Goal: Information Seeking & Learning: Check status

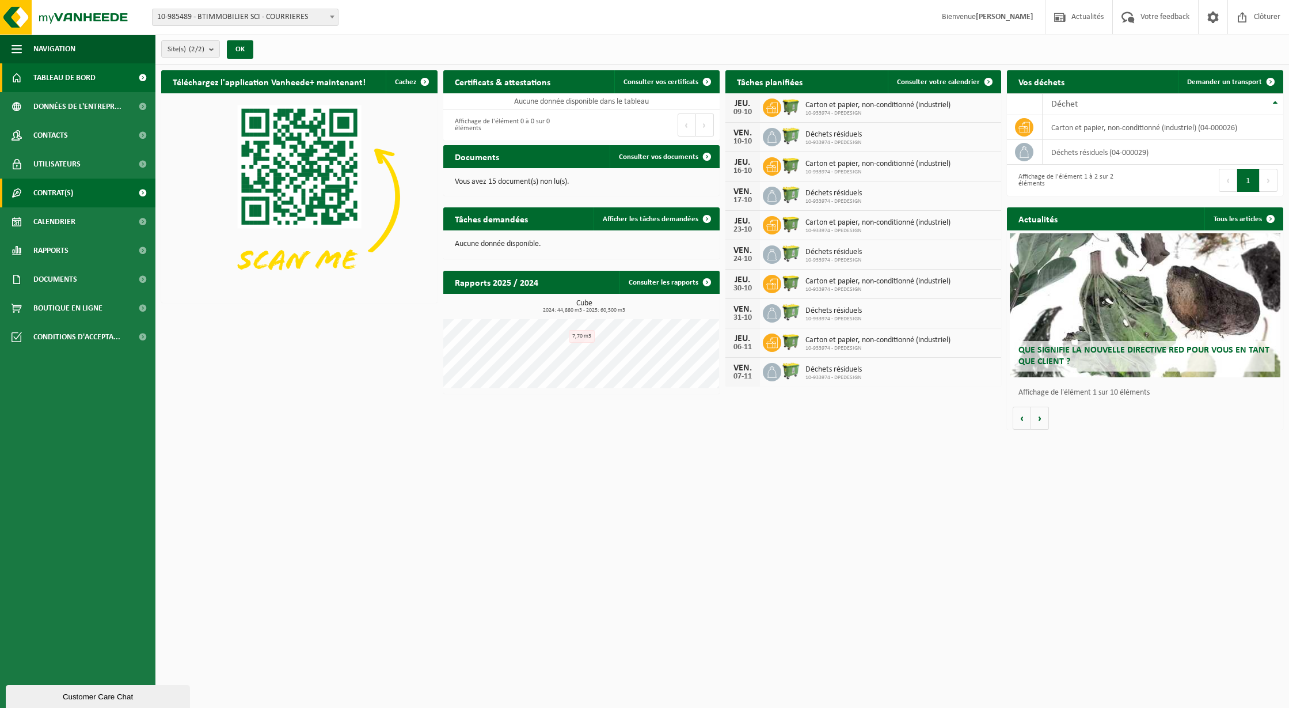
click at [64, 187] on span "Contrat(s)" at bounding box center [53, 193] width 40 height 29
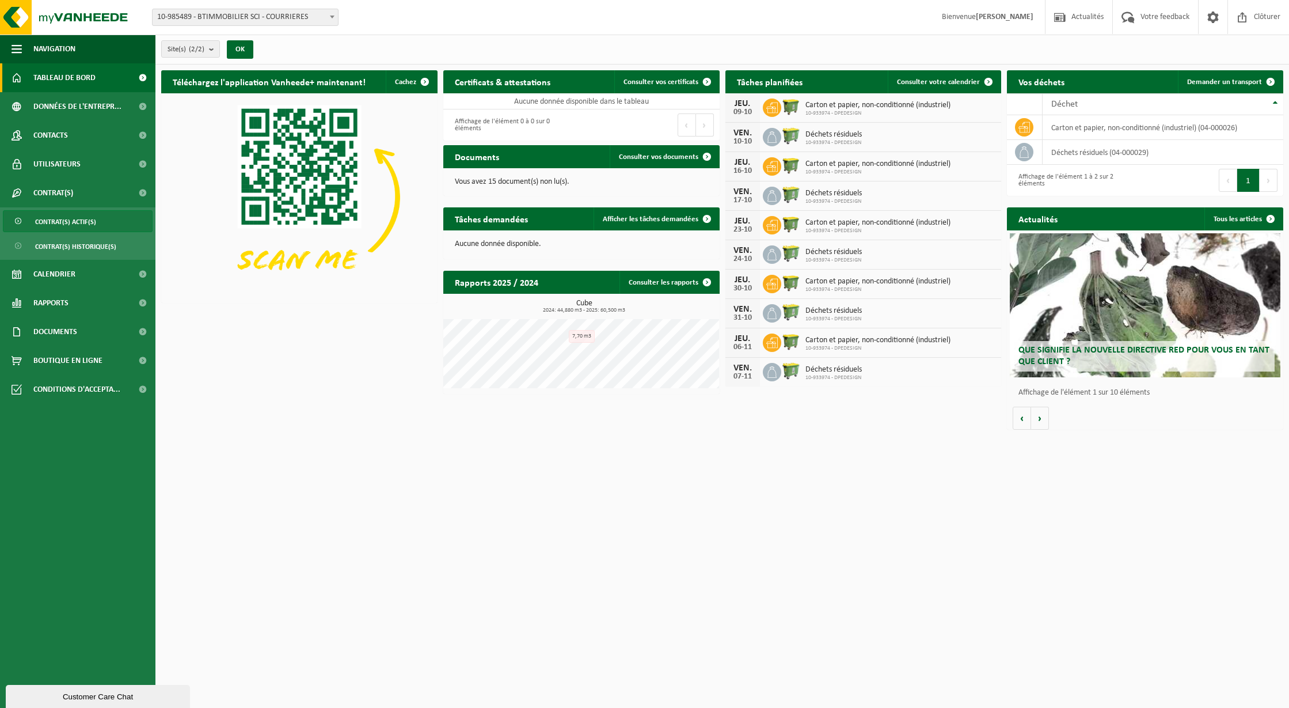
click at [60, 222] on span "Contrat(s) actif(s)" at bounding box center [65, 222] width 61 height 22
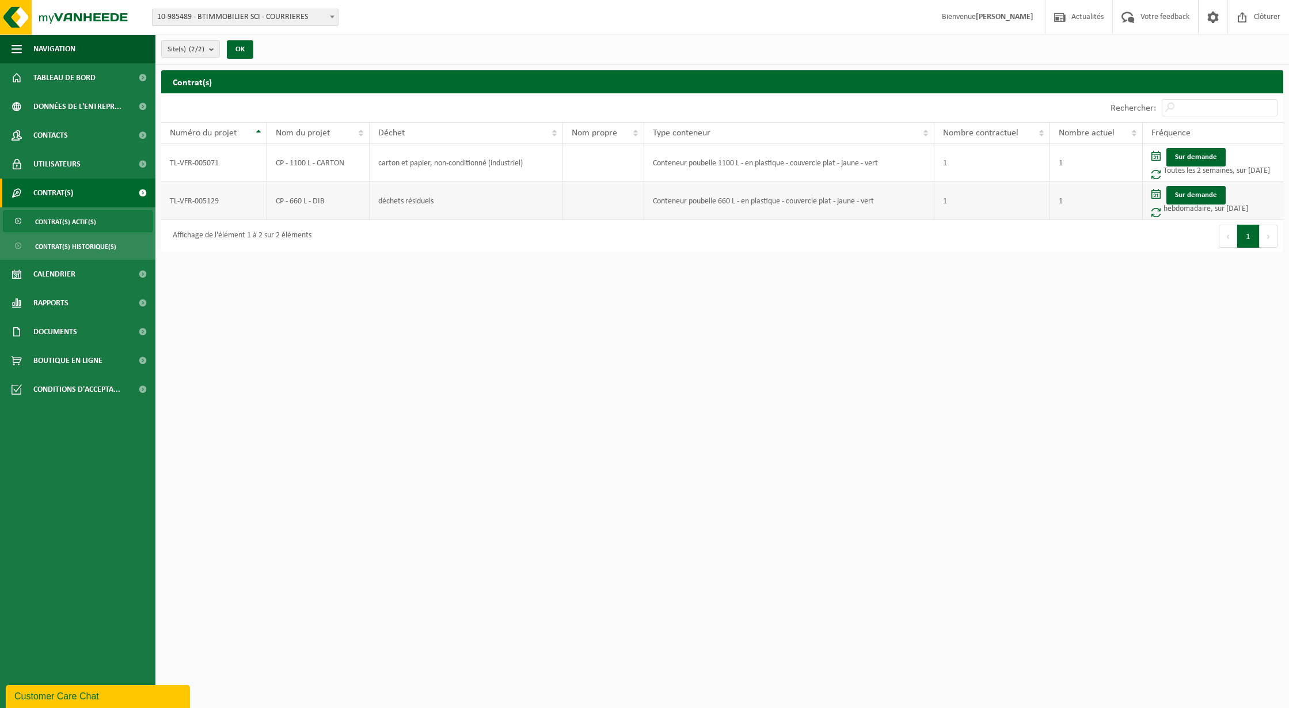
click at [1159, 214] on span at bounding box center [1156, 212] width 9 height 10
click at [1178, 214] on td "Sur demande hebdomadaire, sur vendredi" at bounding box center [1213, 201] width 141 height 38
click at [77, 245] on span "Contrat(s) historique(s)" at bounding box center [75, 247] width 81 height 22
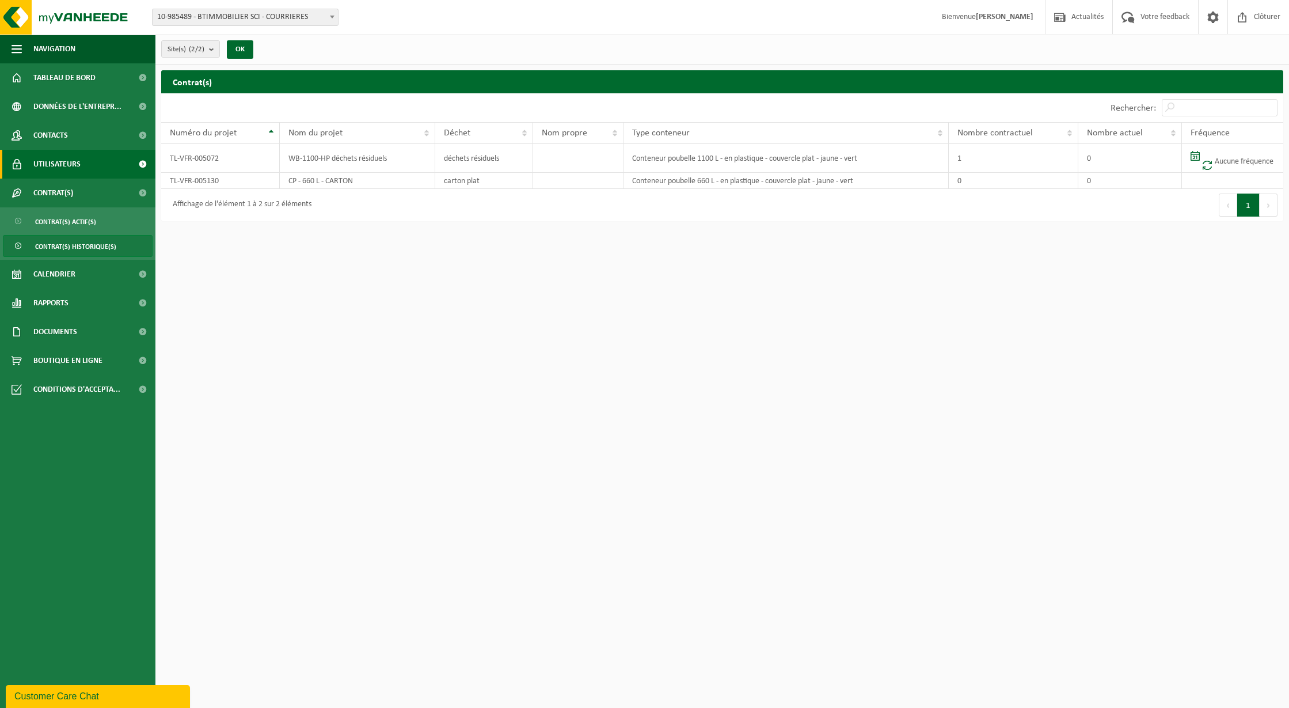
click at [142, 164] on span at bounding box center [143, 164] width 26 height 29
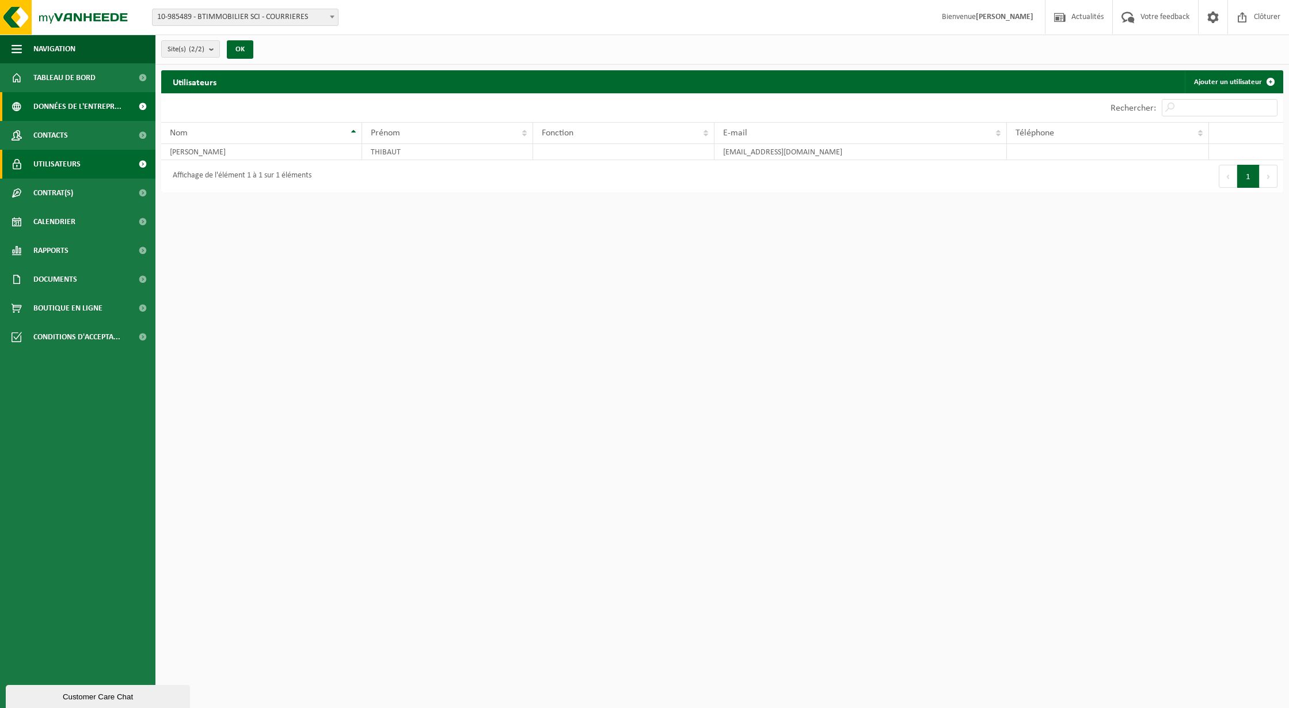
click at [142, 107] on span at bounding box center [143, 106] width 26 height 29
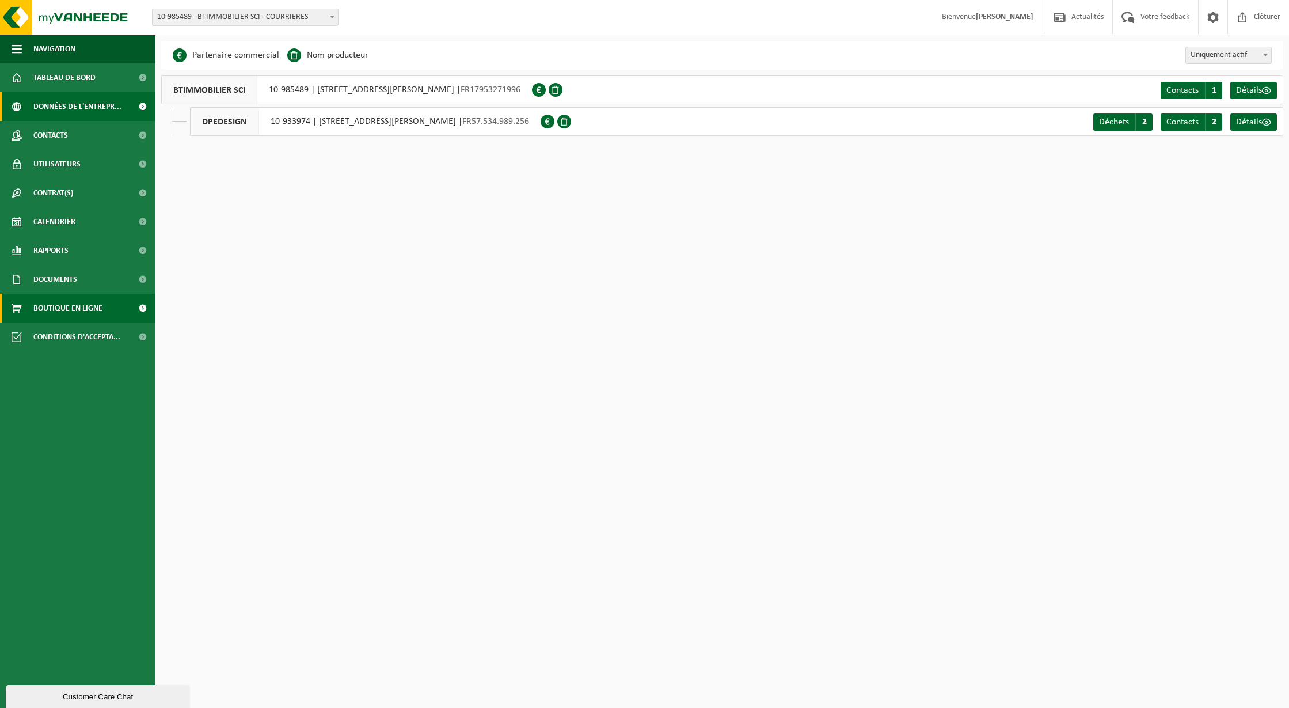
click at [141, 307] on span at bounding box center [143, 308] width 26 height 29
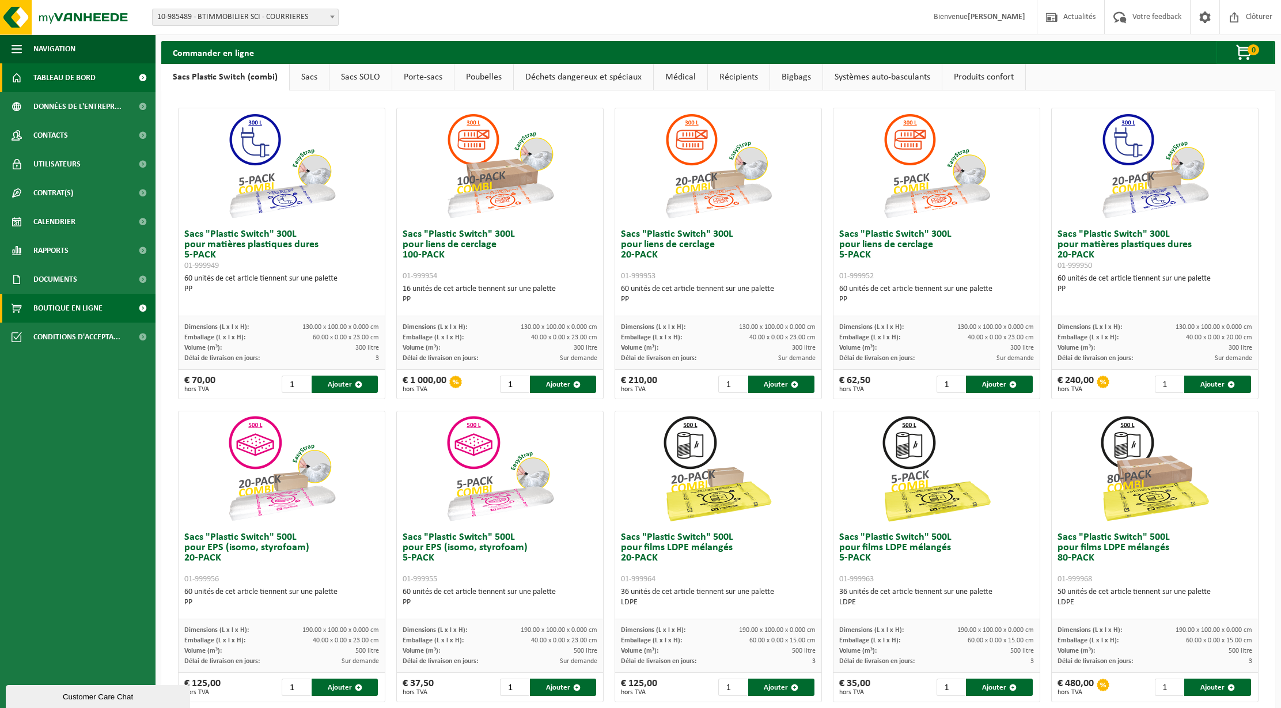
click at [146, 78] on span at bounding box center [143, 77] width 26 height 29
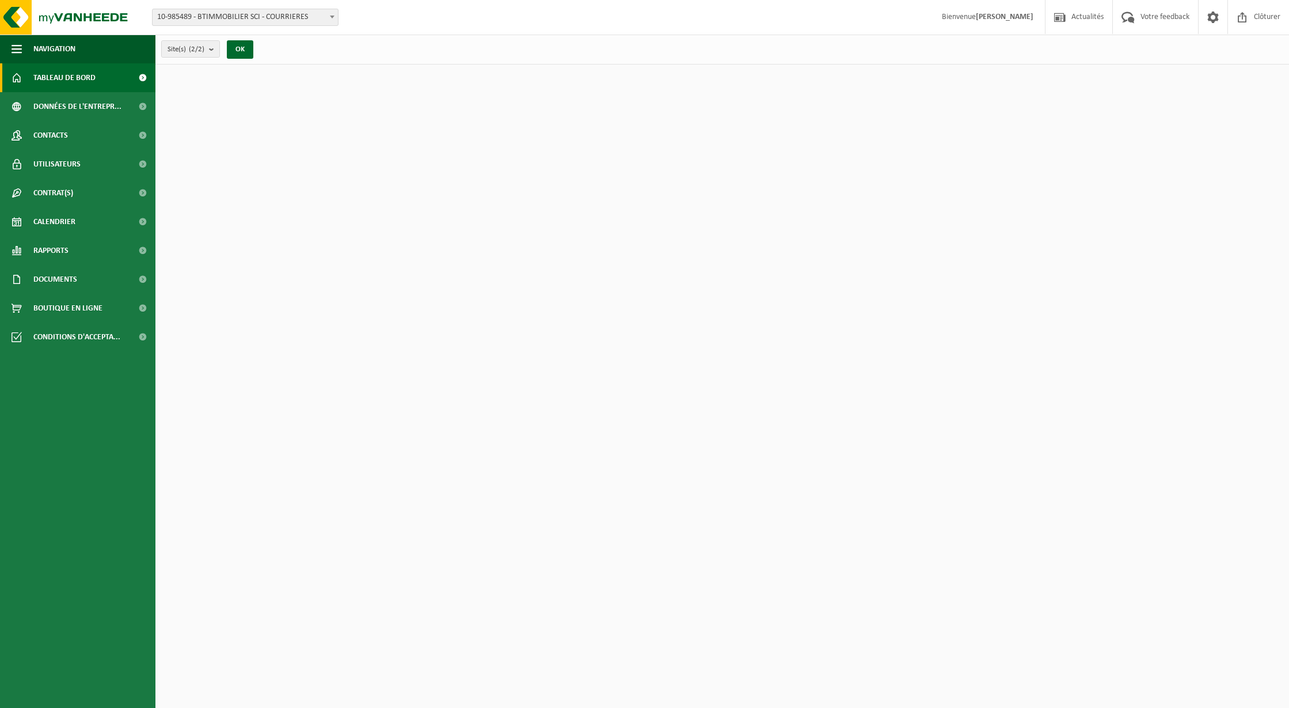
click at [299, 20] on span "10-985489 - BTIMMOBILIER SCI - COURRIERES" at bounding box center [245, 17] width 185 height 16
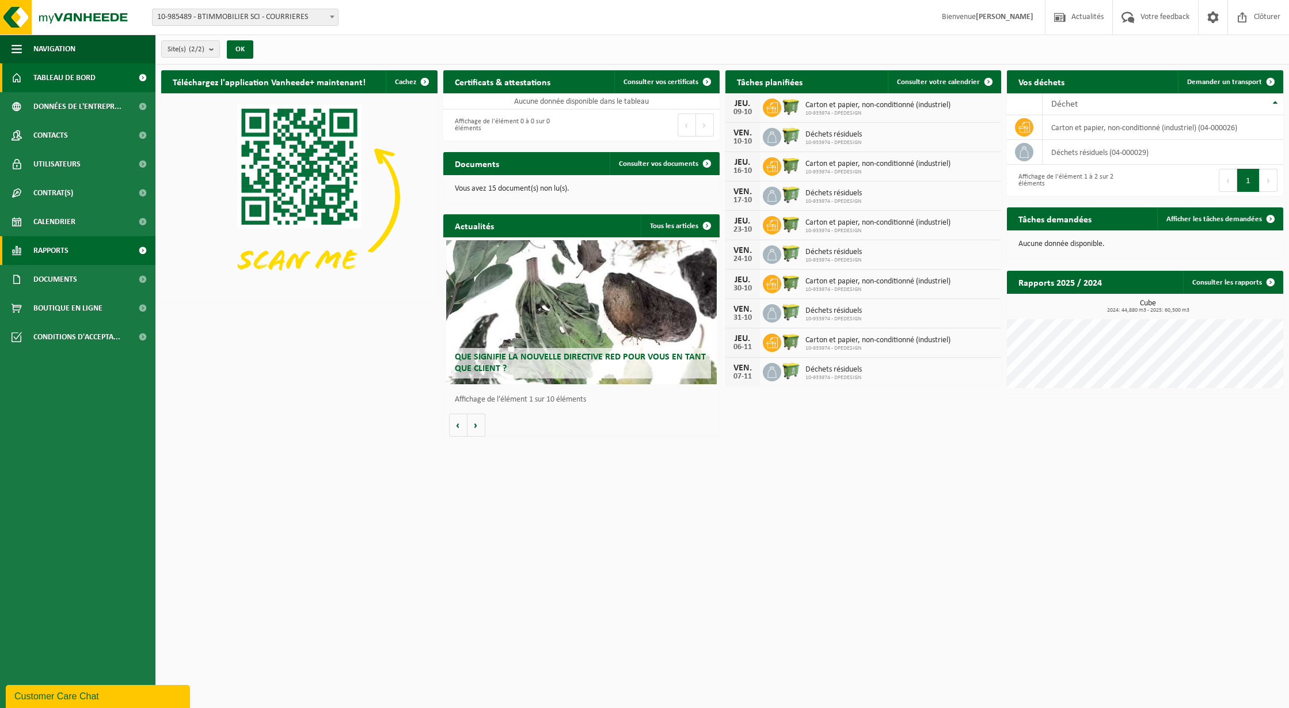
click at [142, 253] on span at bounding box center [143, 250] width 26 height 29
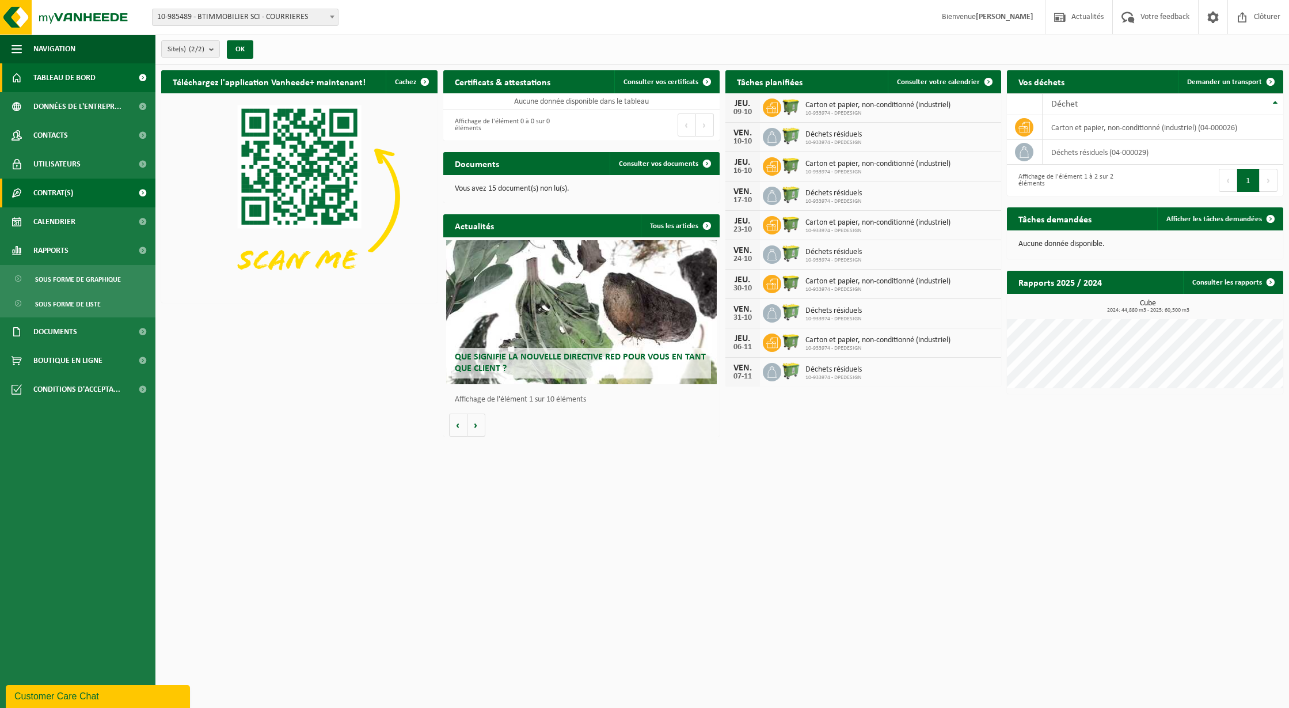
click at [44, 196] on span "Contrat(s)" at bounding box center [53, 193] width 40 height 29
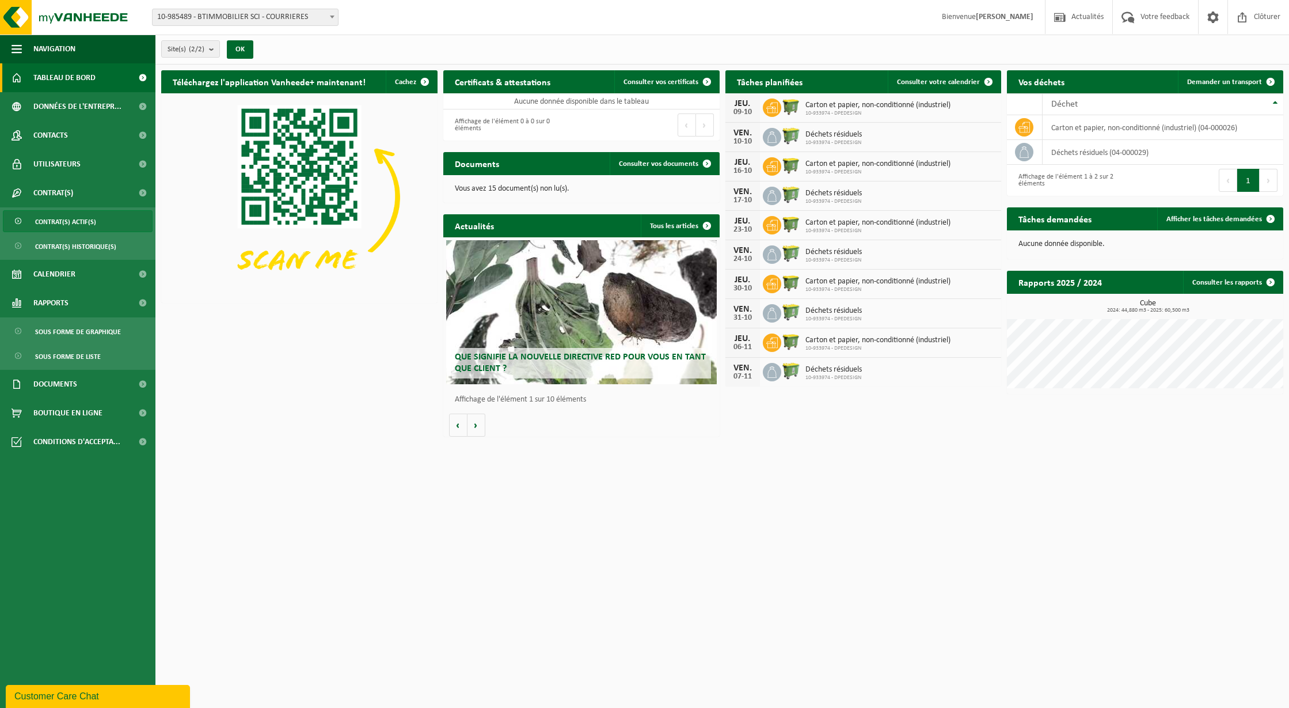
click at [74, 225] on span "Contrat(s) actif(s)" at bounding box center [65, 222] width 61 height 22
